Goal: Share content: Share content

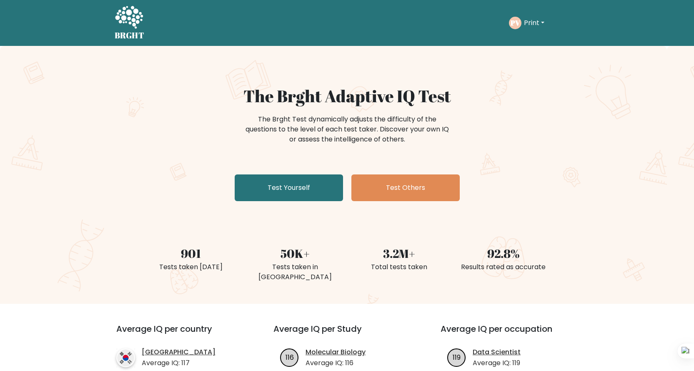
click at [536, 20] on button "Print" at bounding box center [534, 23] width 25 height 11
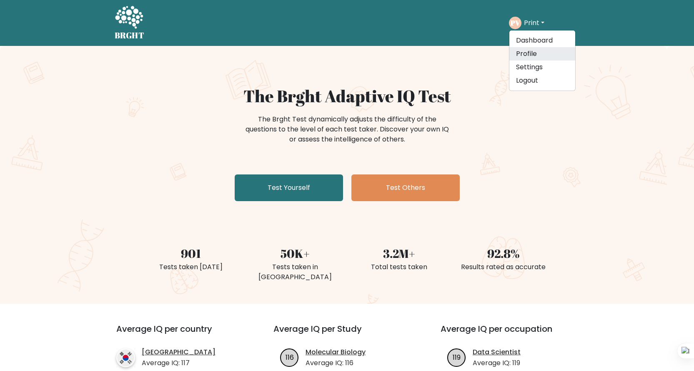
click at [550, 50] on link "Profile" at bounding box center [542, 53] width 66 height 13
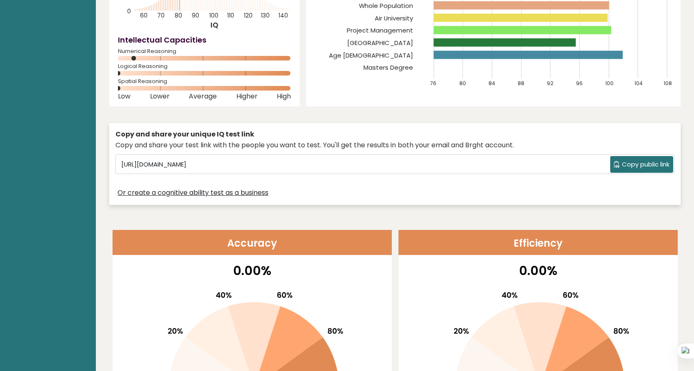
scroll to position [167, 0]
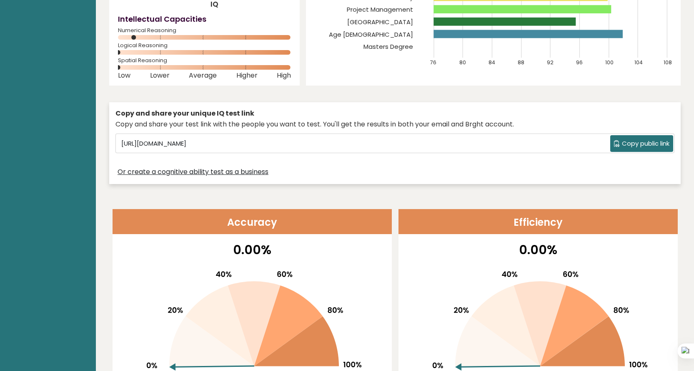
click at [636, 142] on span "Copy public link" at bounding box center [646, 144] width 48 height 10
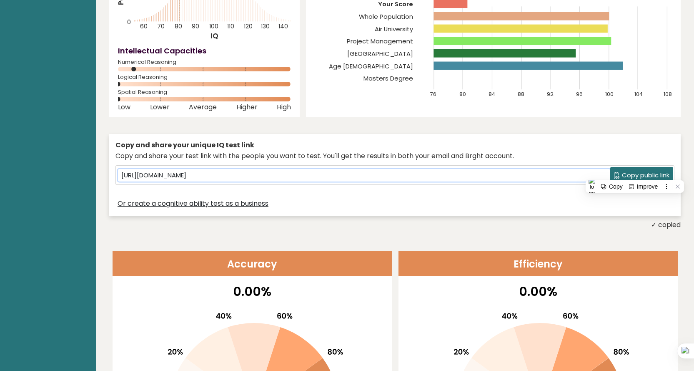
scroll to position [0, 0]
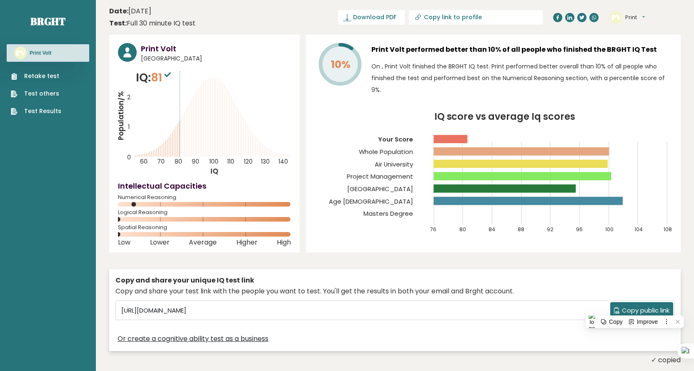
click at [46, 107] on link "Test Results" at bounding box center [36, 111] width 50 height 9
click at [47, 94] on link "Test others" at bounding box center [36, 93] width 50 height 9
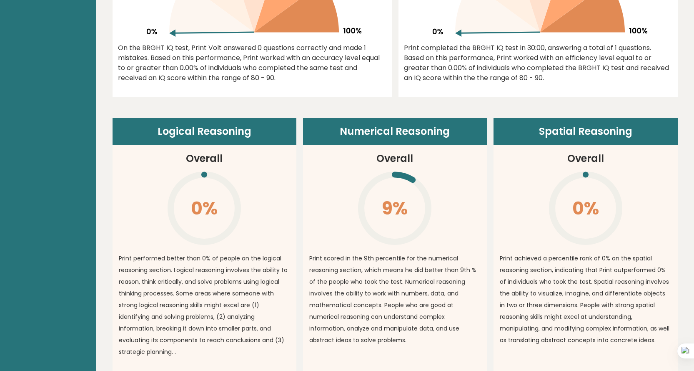
scroll to position [750, 0]
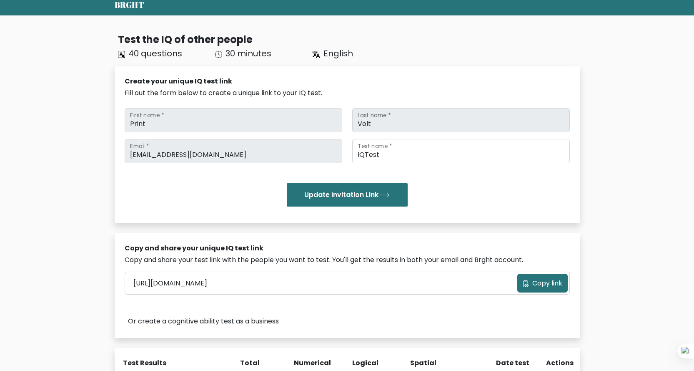
scroll to position [42, 0]
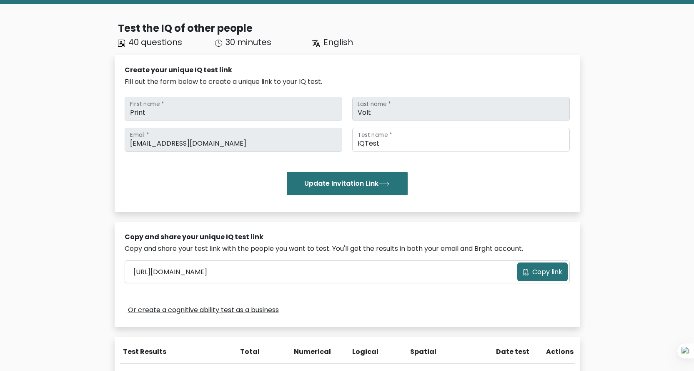
click at [526, 271] on icon at bounding box center [526, 271] width 6 height 7
